Goal: Task Accomplishment & Management: Manage account settings

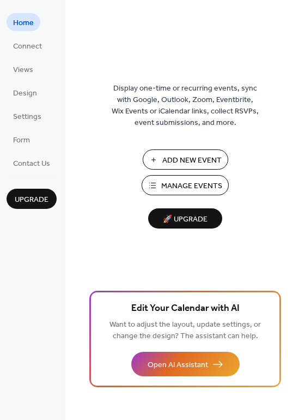
click at [177, 184] on span "Manage Events" at bounding box center [191, 185] width 61 height 11
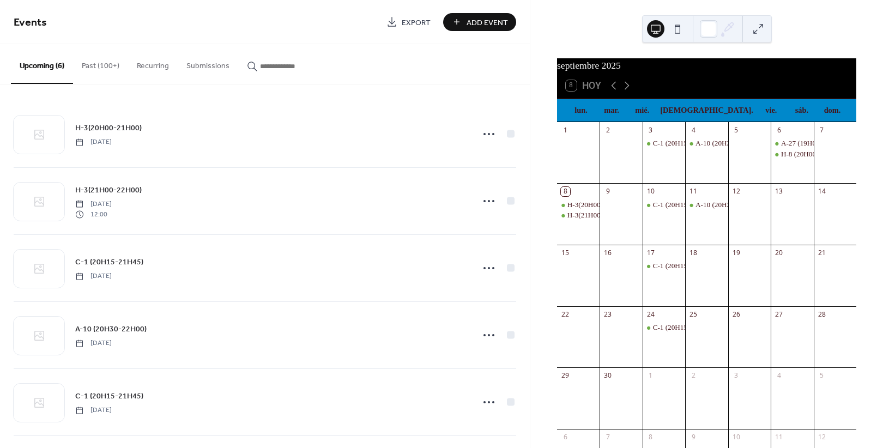
click at [95, 63] on button "Past (100+)" at bounding box center [100, 63] width 55 height 39
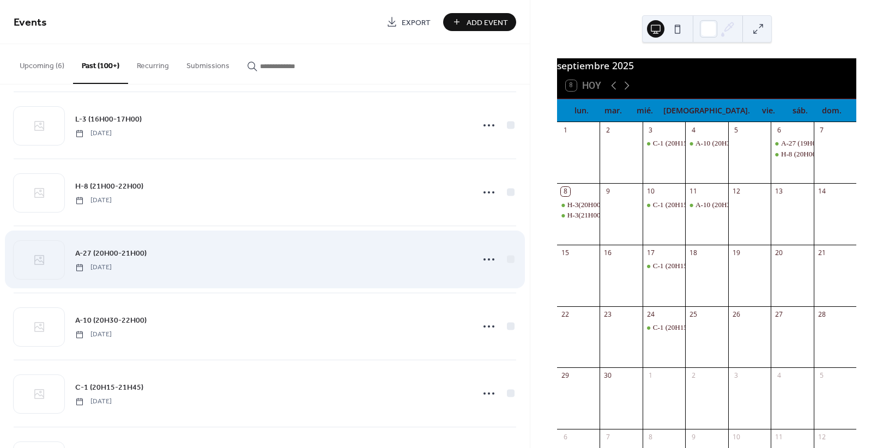
scroll to position [749, 0]
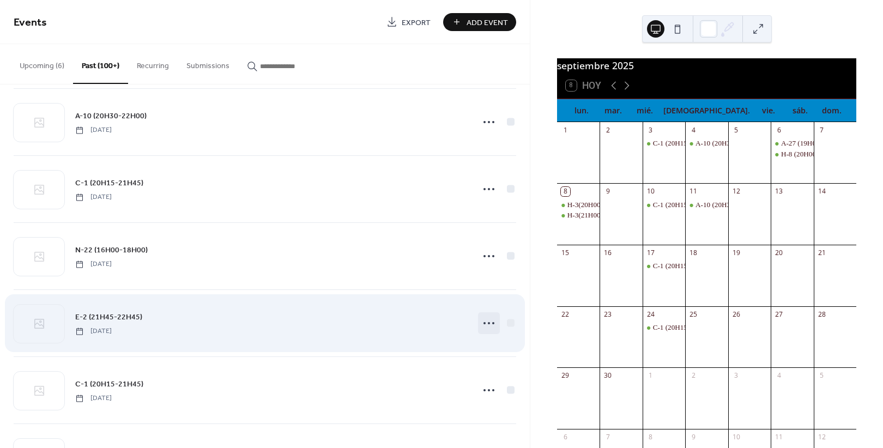
click at [492, 324] on icon at bounding box center [488, 322] width 17 height 17
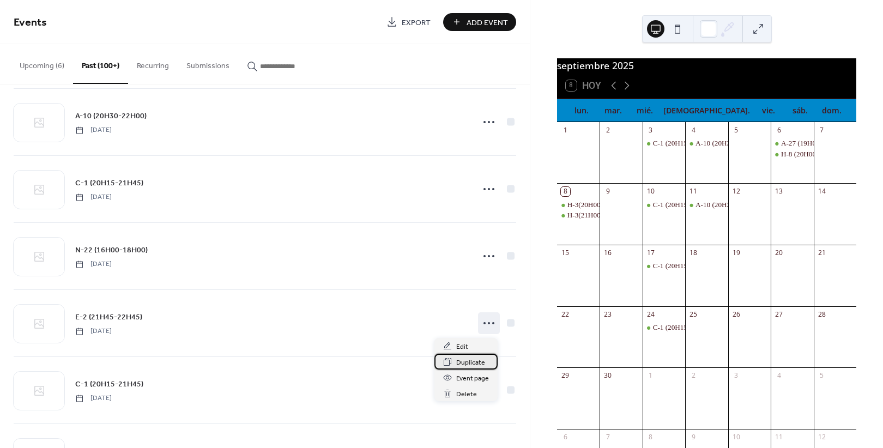
click at [461, 363] on span "Duplicate" at bounding box center [470, 362] width 29 height 11
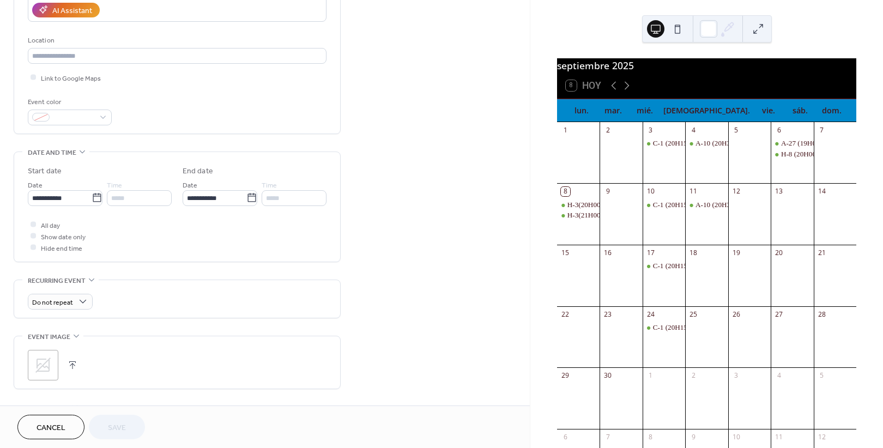
scroll to position [204, 0]
click at [51, 197] on input "**********" at bounding box center [60, 197] width 64 height 16
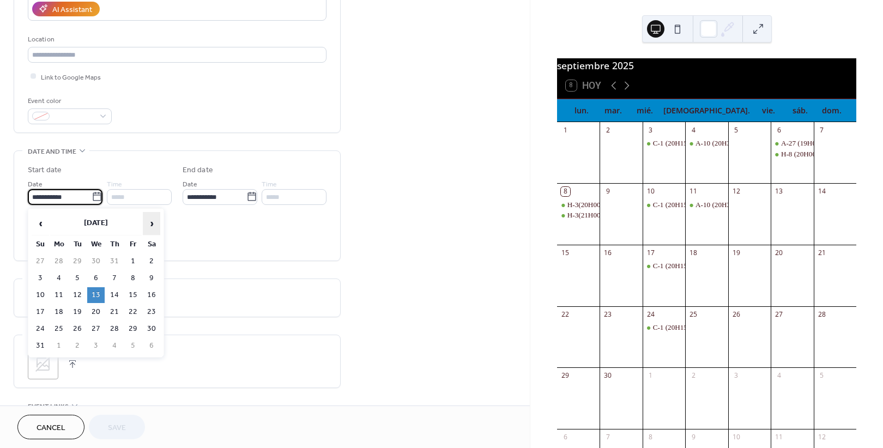
click at [151, 221] on span "›" at bounding box center [151, 224] width 16 height 22
click at [96, 276] on td "10" at bounding box center [95, 278] width 17 height 16
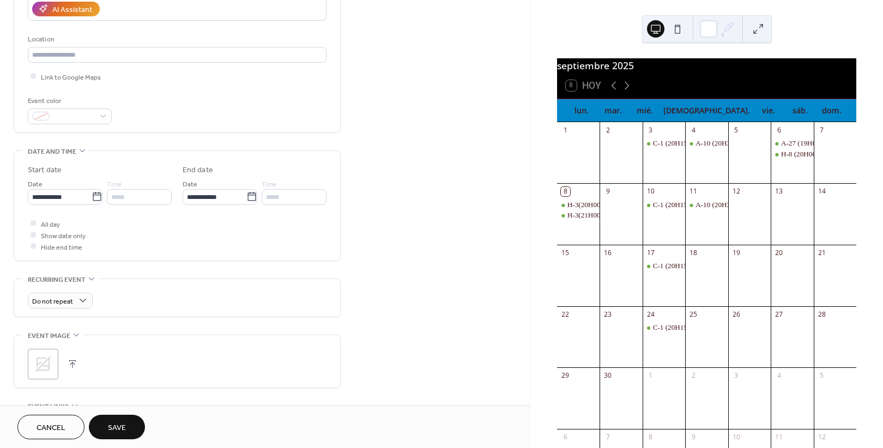
type input "**********"
click at [110, 426] on span "Save" at bounding box center [117, 427] width 18 height 11
